Goal: Task Accomplishment & Management: Manage account settings

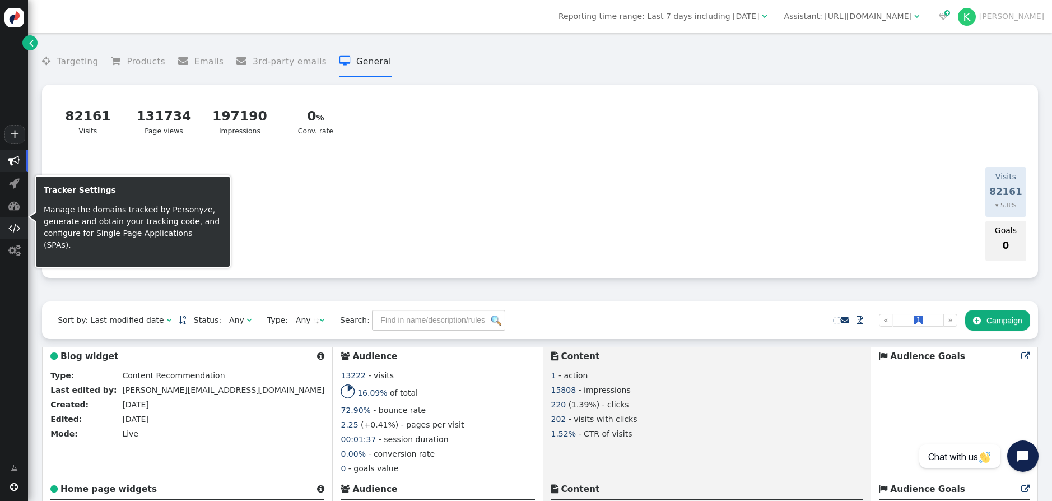
click at [16, 231] on span "" at bounding box center [14, 227] width 12 height 11
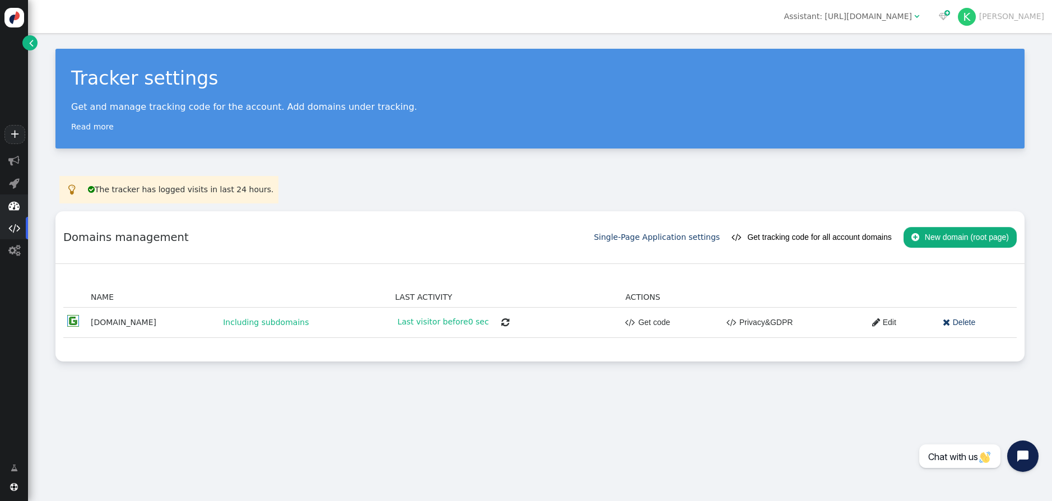
click at [16, 202] on span "" at bounding box center [13, 205] width 11 height 11
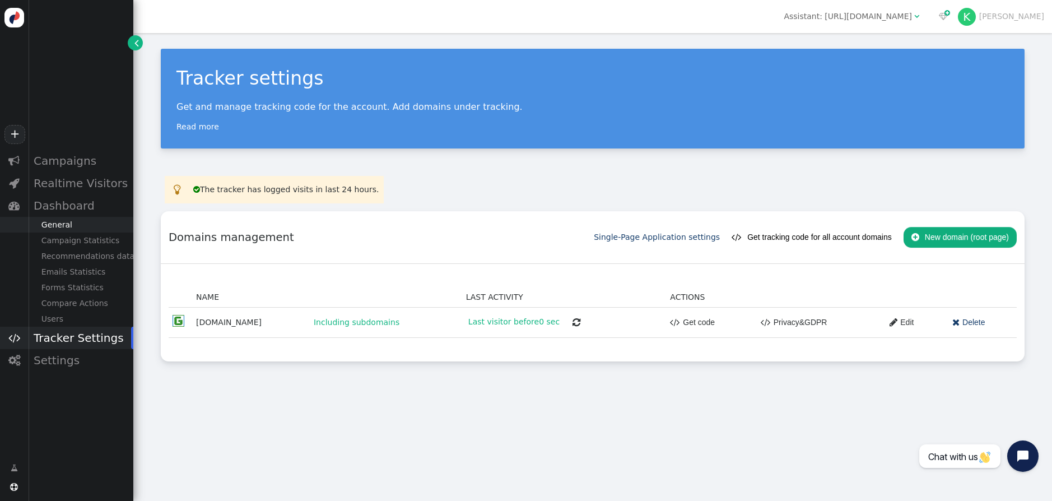
click at [83, 227] on div "General" at bounding box center [80, 225] width 105 height 16
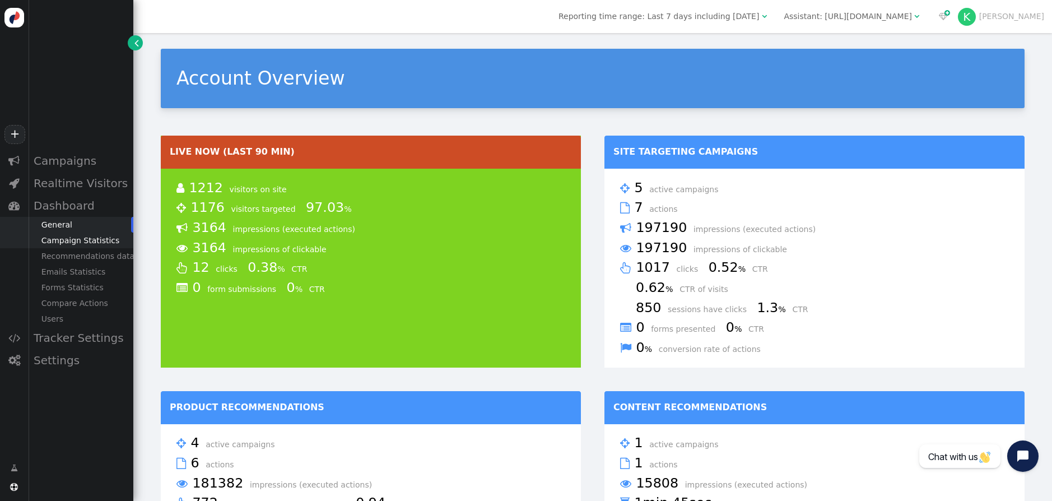
click at [85, 241] on div "Campaign Statistics" at bounding box center [80, 240] width 105 height 16
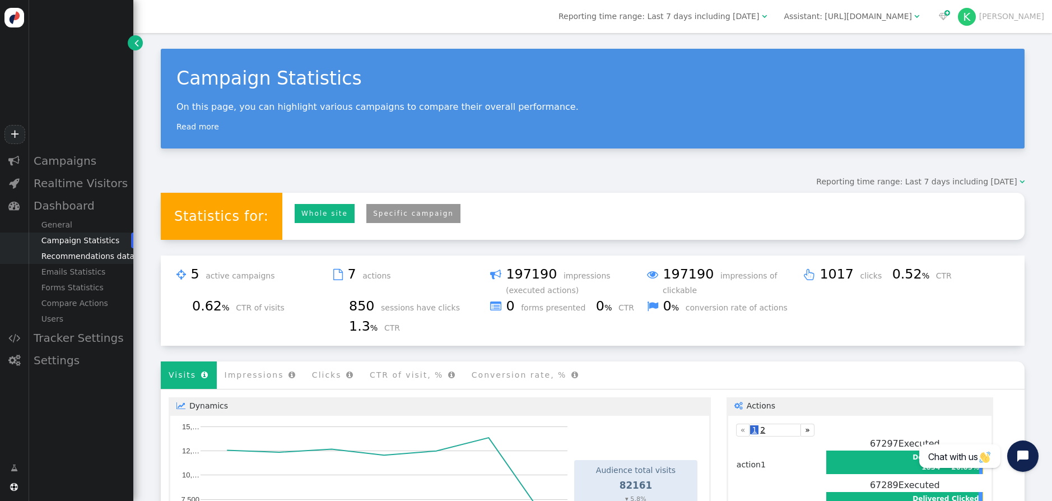
click at [75, 257] on div "Recommendations data" at bounding box center [80, 256] width 105 height 16
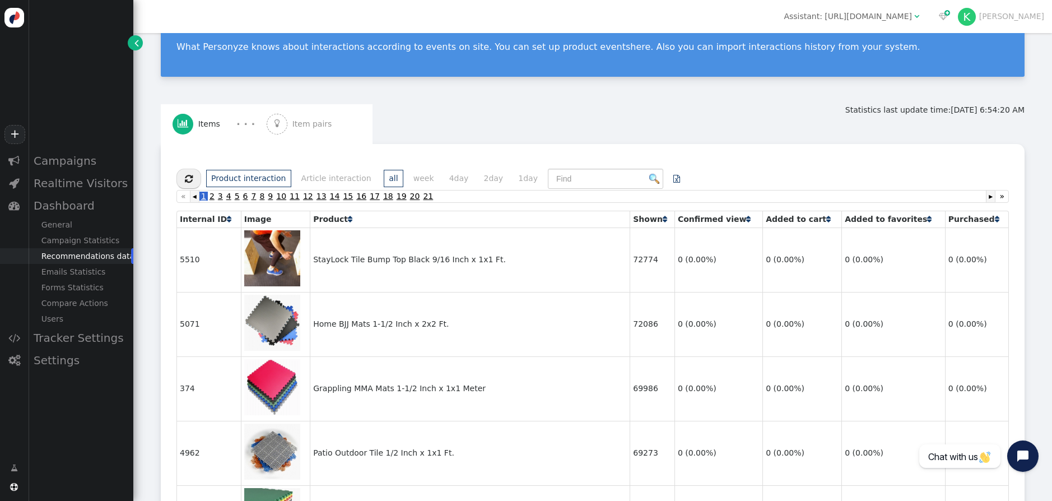
scroll to position [123, 0]
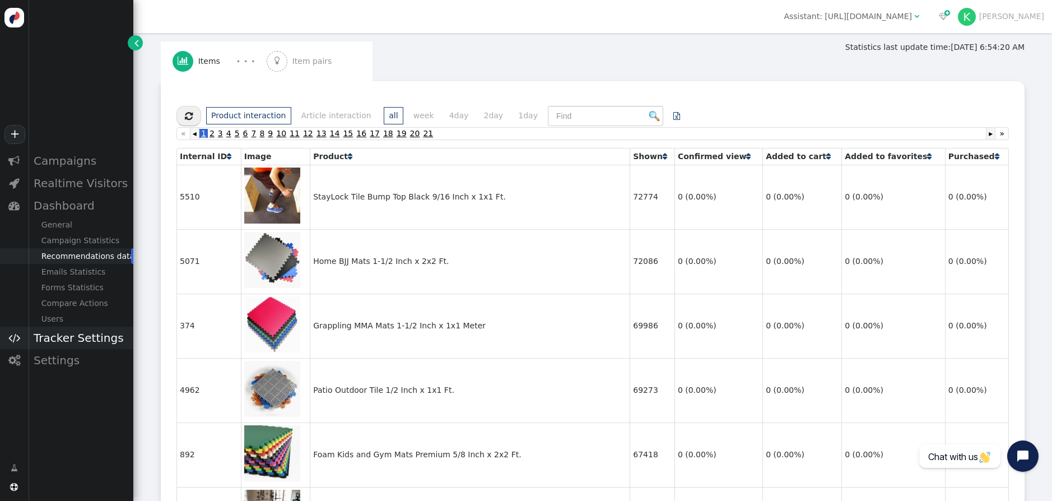
click at [71, 333] on div "Tracker Settings" at bounding box center [80, 338] width 105 height 22
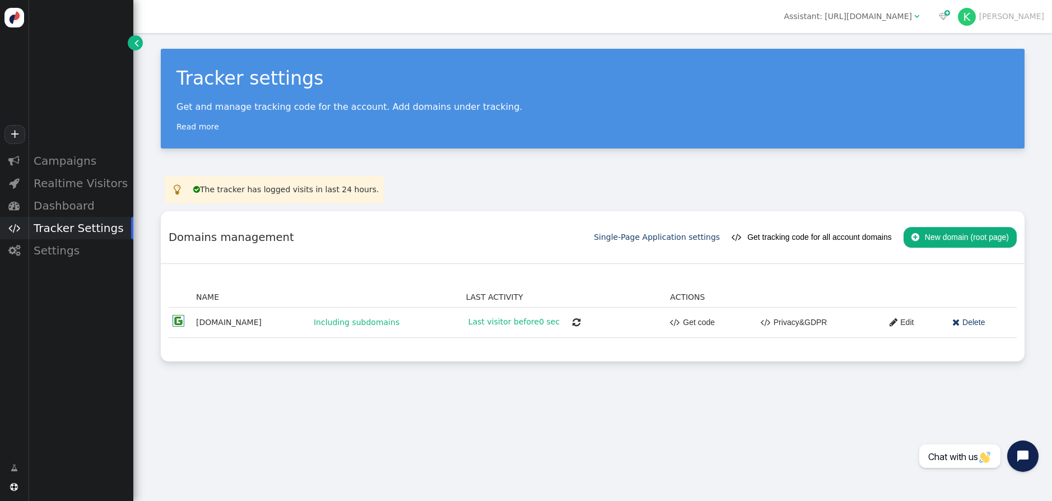
click at [57, 236] on div "Tracker Settings" at bounding box center [80, 228] width 105 height 22
click at [63, 246] on div "Settings" at bounding box center [80, 250] width 105 height 22
click at [71, 269] on div "Content Placement" at bounding box center [80, 270] width 105 height 16
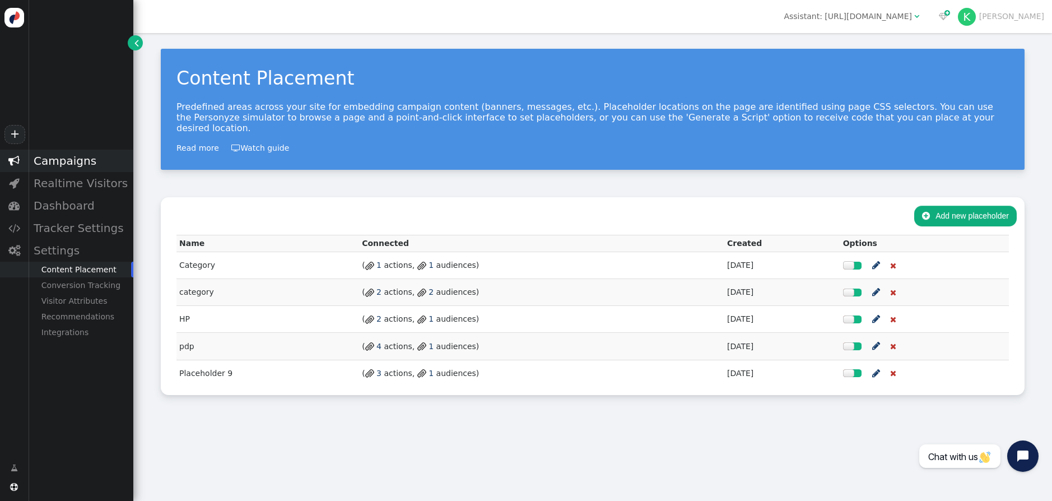
click at [63, 165] on div "Campaigns" at bounding box center [80, 161] width 105 height 22
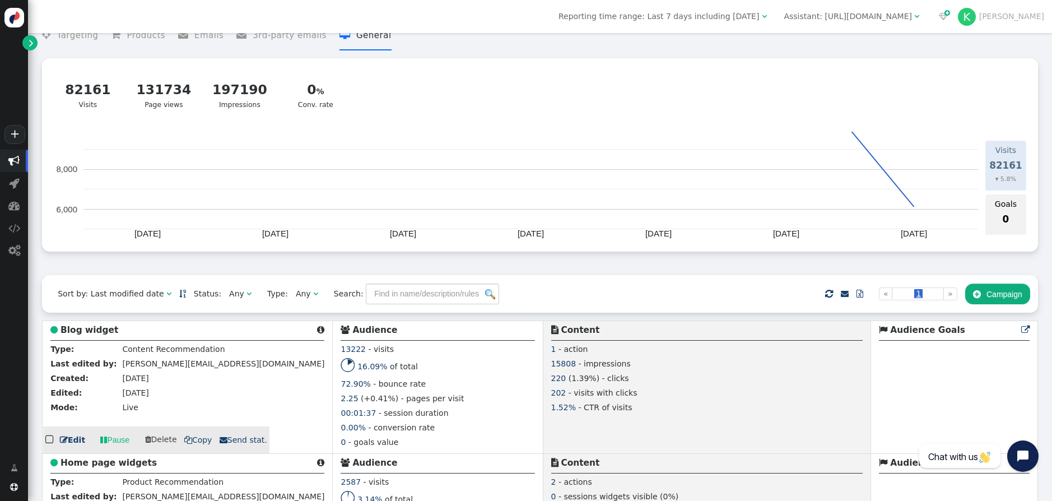
scroll to position [24, 0]
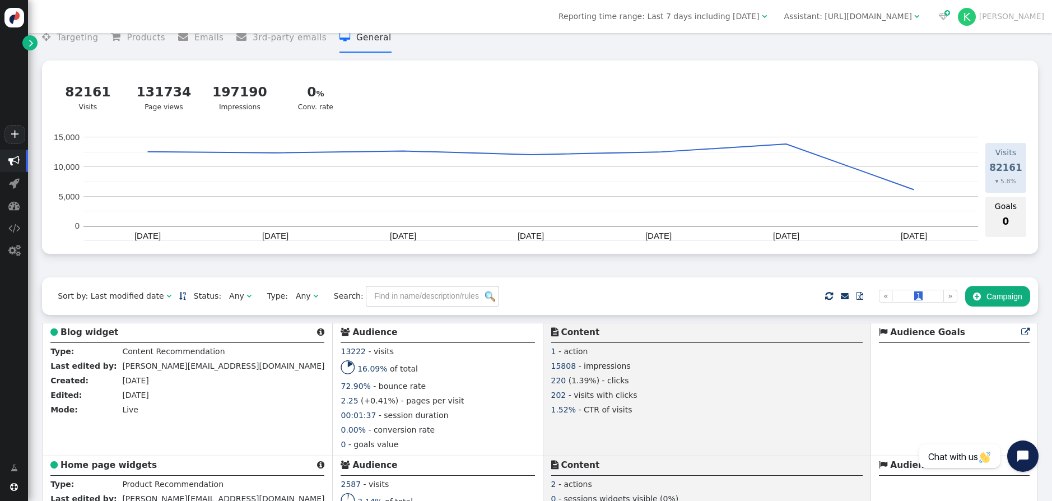
click at [759, 13] on span "Reporting time range: Last 7 days including [DATE]" at bounding box center [659, 16] width 201 height 9
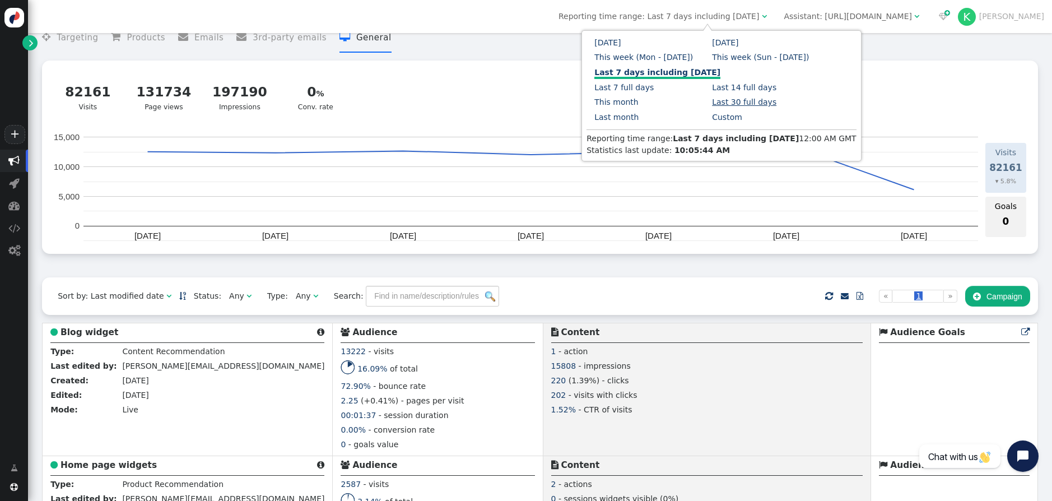
click at [750, 105] on link "Last 30 full days" at bounding box center [744, 101] width 64 height 9
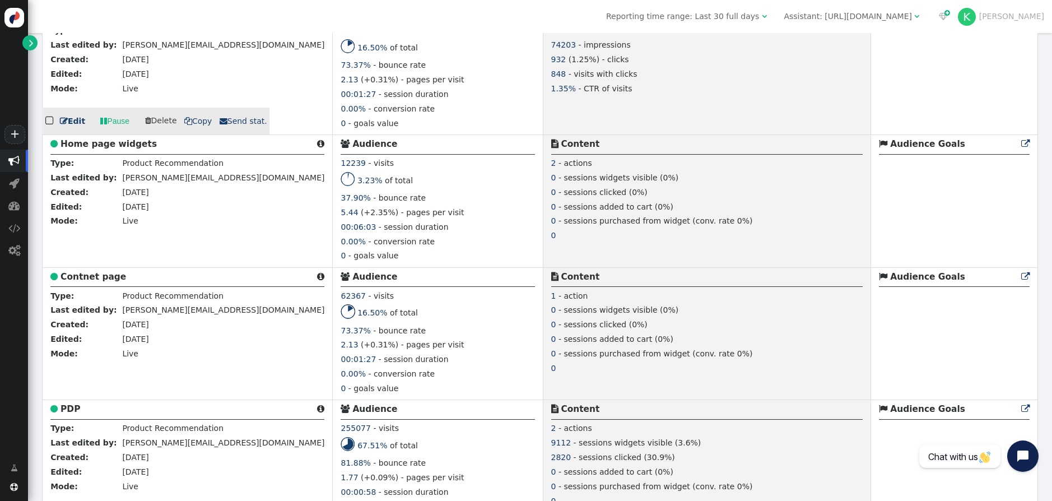
scroll to position [347, 0]
